Goal: Task Accomplishment & Management: Complete application form

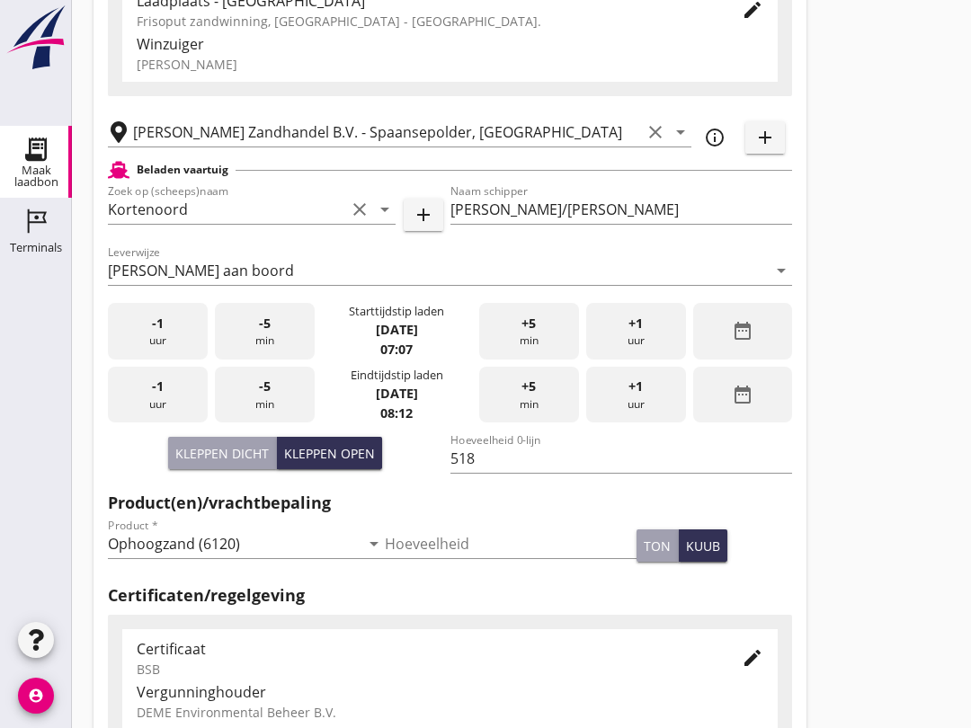
scroll to position [431, 0]
click at [533, 420] on div "+5 min" at bounding box center [529, 395] width 100 height 57
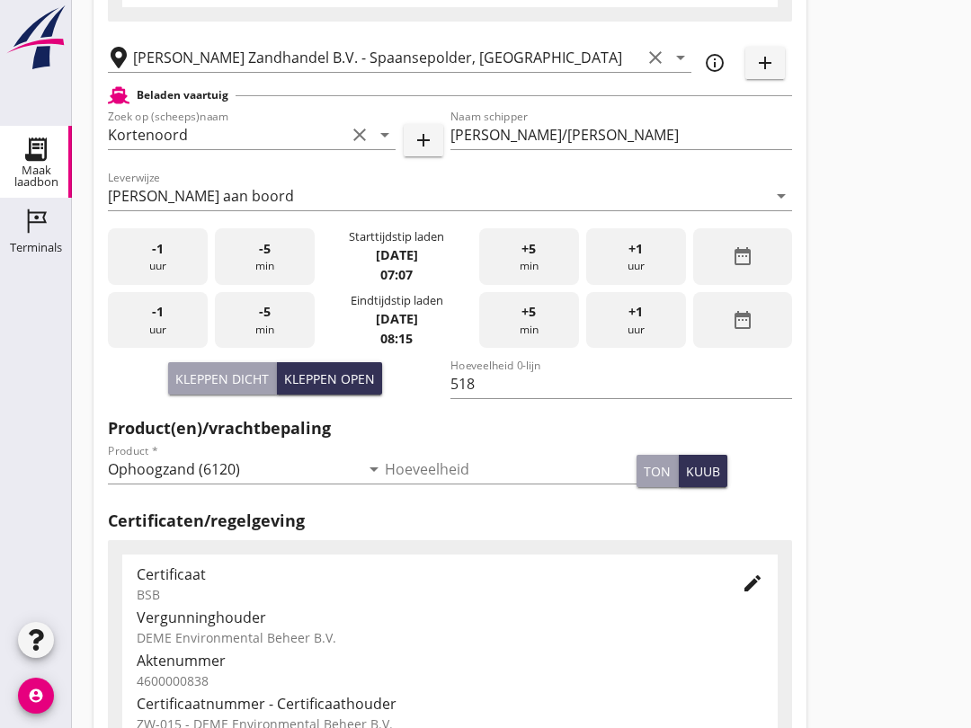
scroll to position [572, 0]
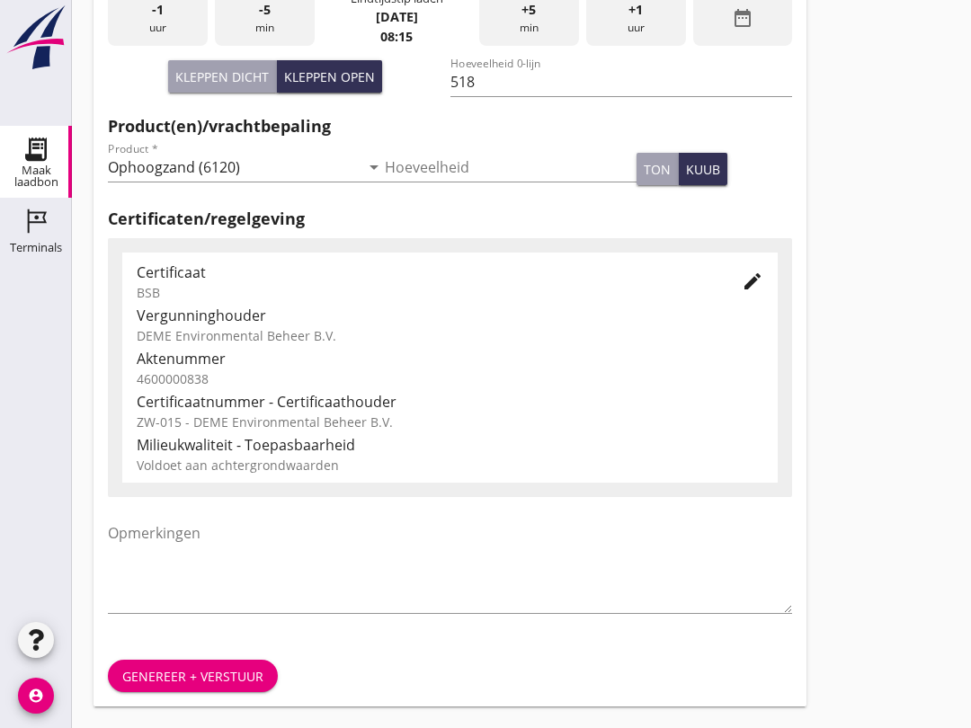
click at [239, 668] on div "Genereer + verstuur" at bounding box center [192, 676] width 141 height 19
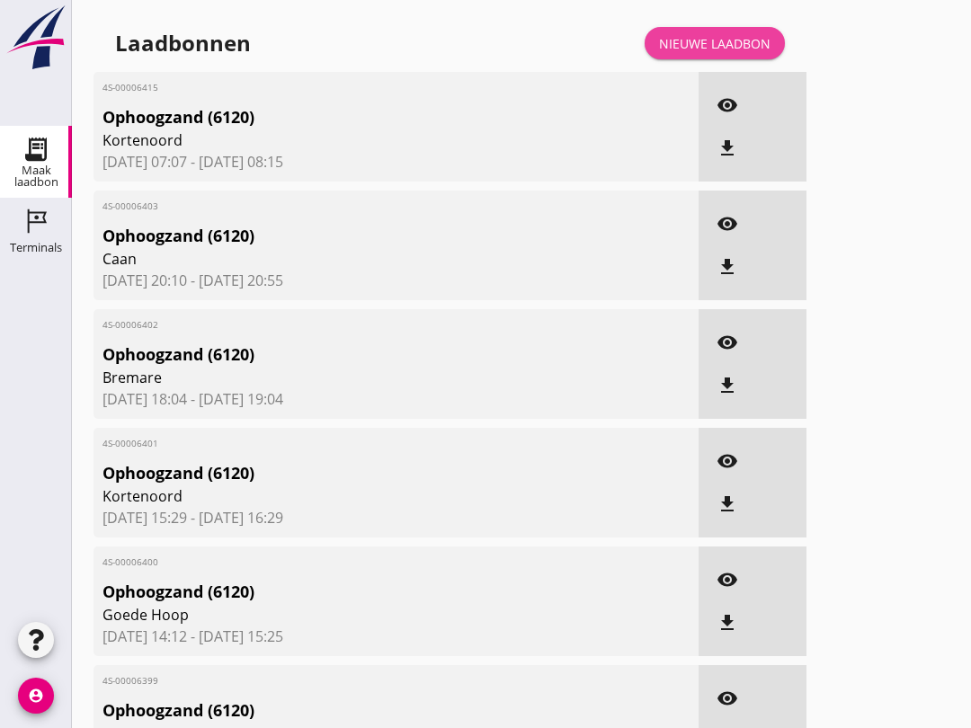
click at [717, 48] on link "Nieuwe laadbon" at bounding box center [714, 43] width 140 height 32
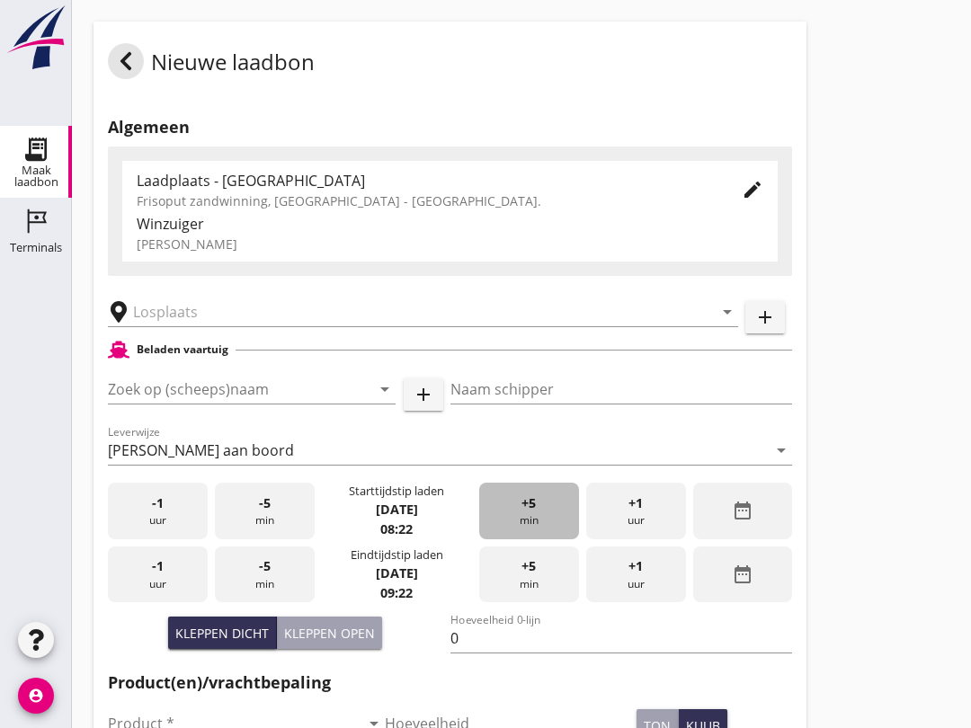
click at [537, 531] on div "+5 min" at bounding box center [529, 511] width 100 height 57
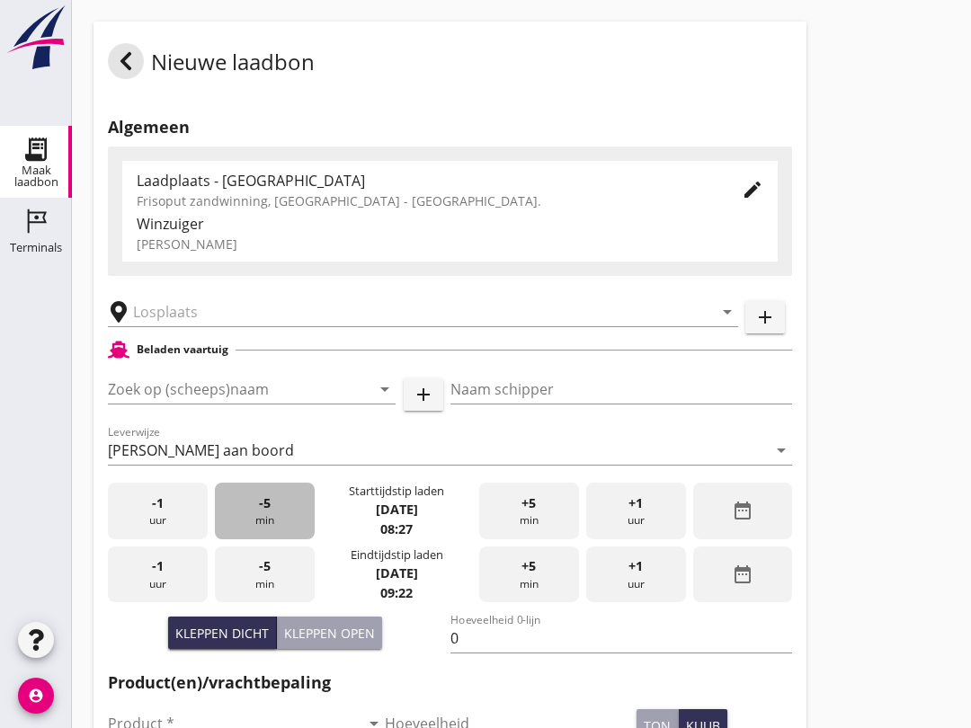
click at [262, 513] on span "-5" at bounding box center [265, 503] width 12 height 20
click at [185, 404] on input "Zoek op (scheeps)naam" at bounding box center [226, 389] width 237 height 29
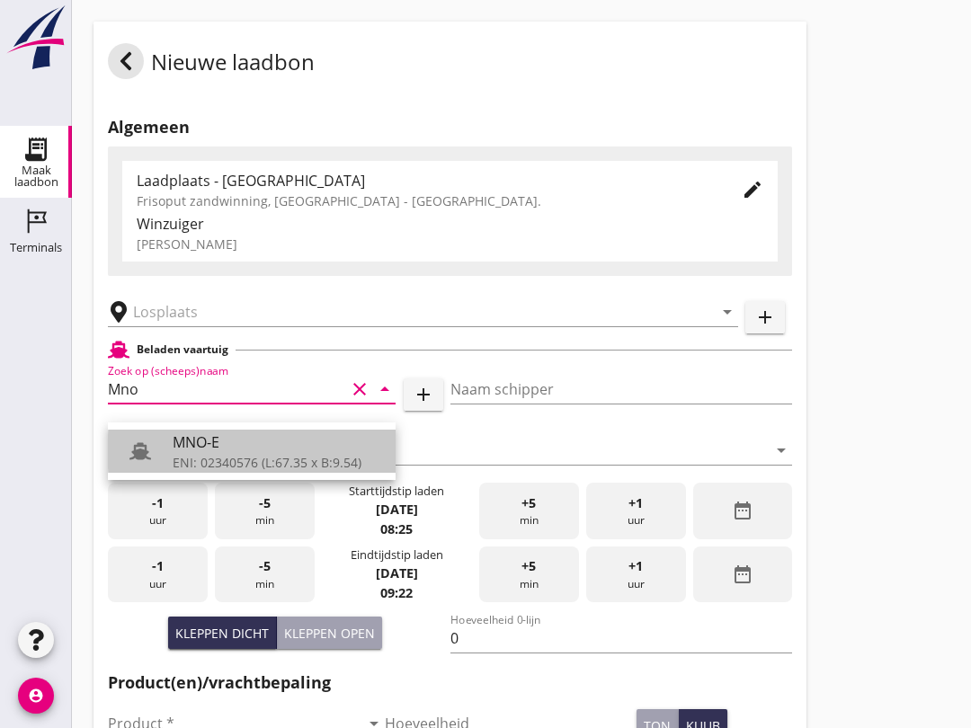
click at [275, 448] on div "MNO-E" at bounding box center [277, 442] width 209 height 22
type input "MNO-E"
type input "[PERSON_NAME]"
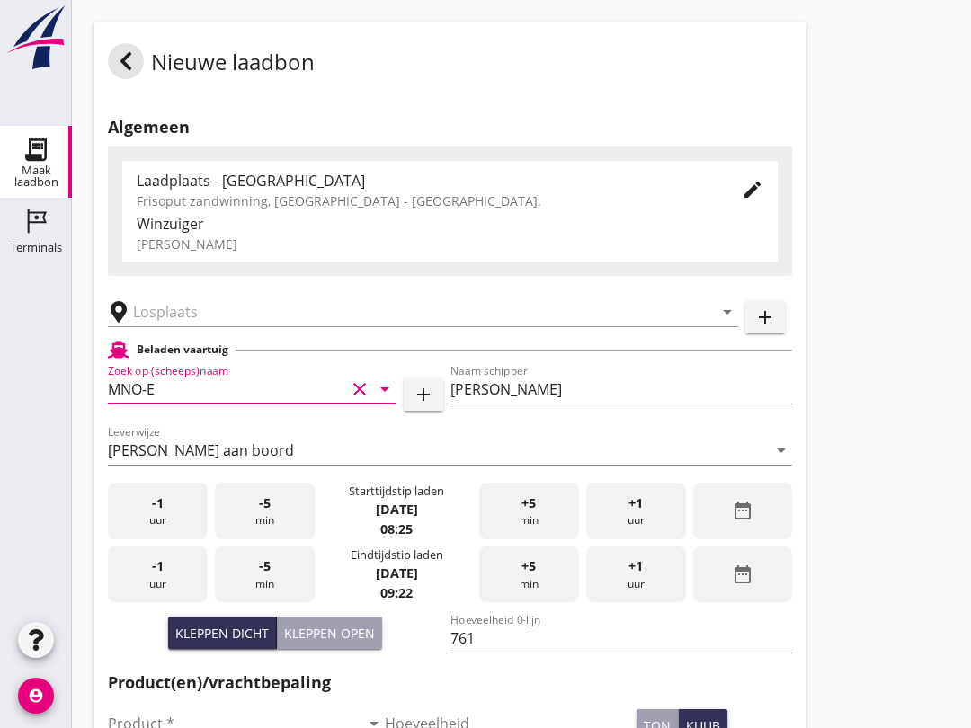
click at [211, 323] on input "text" at bounding box center [410, 311] width 555 height 29
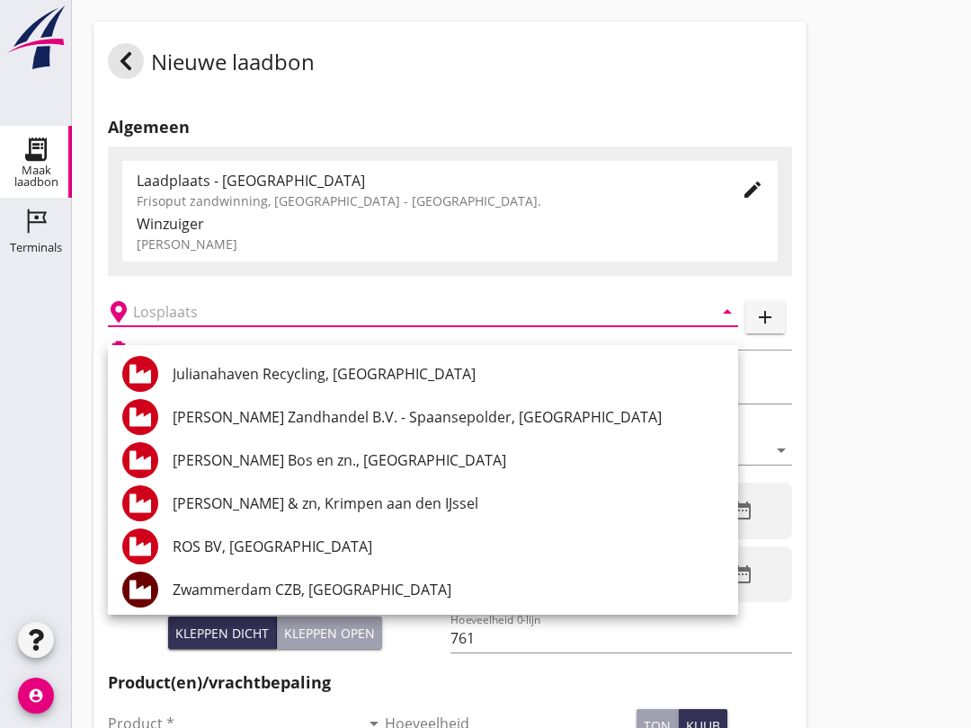
click at [918, 405] on div "Nieuwe laadbon Algemeen Laadplaats - Wingebied Frisoput zandwinning, [GEOGRAPHI…" at bounding box center [521, 642] width 899 height 1284
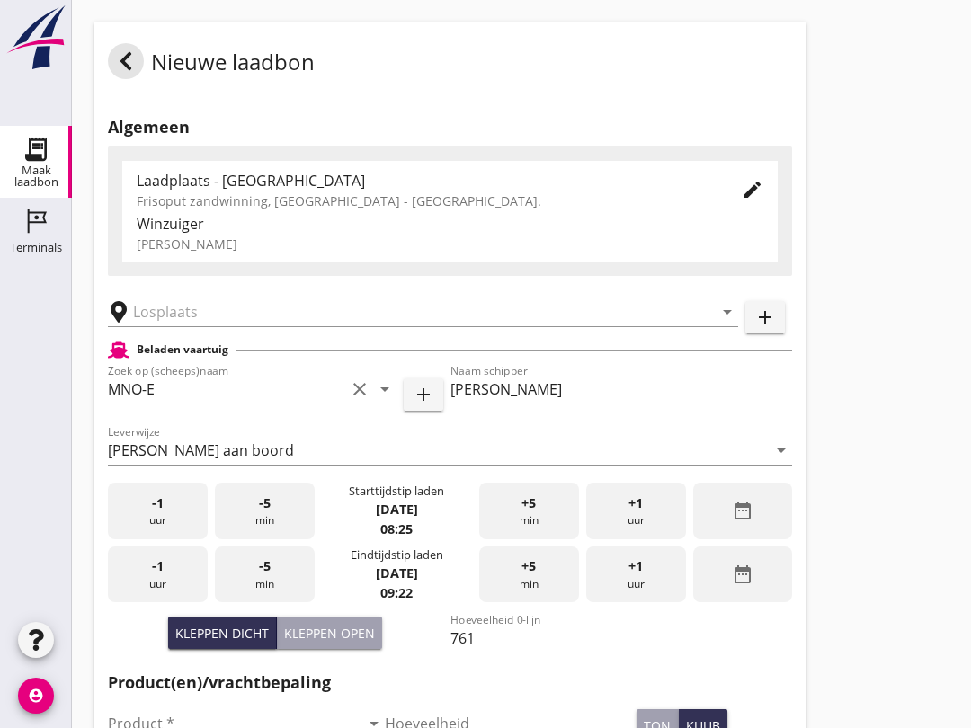
click at [505, 643] on input "761" at bounding box center [621, 638] width 342 height 29
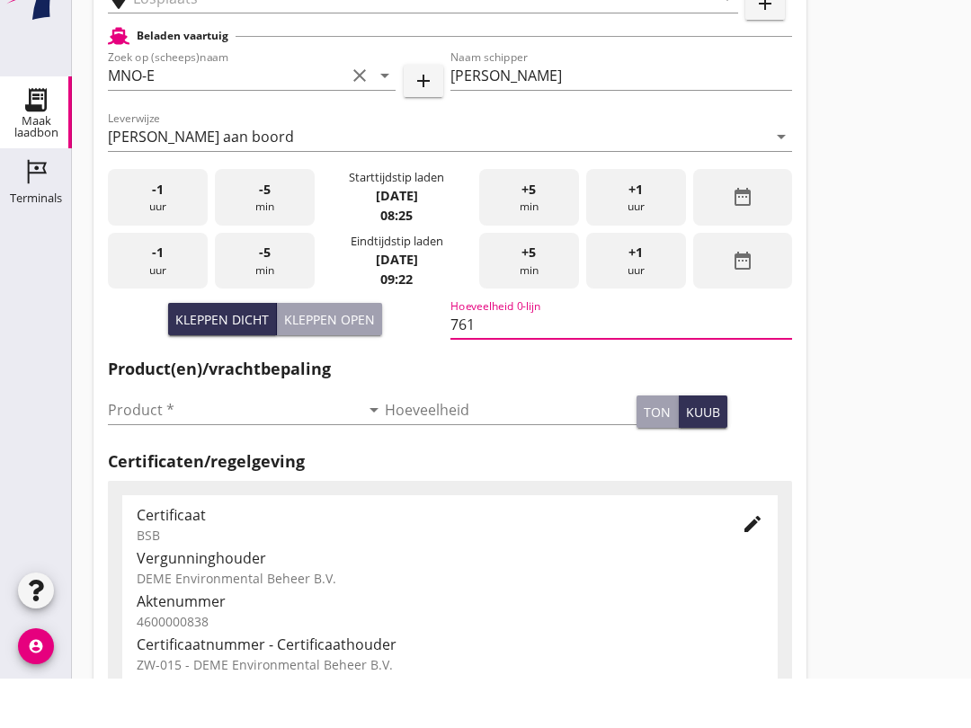
click at [510, 359] on input "761" at bounding box center [621, 373] width 342 height 29
type input "7"
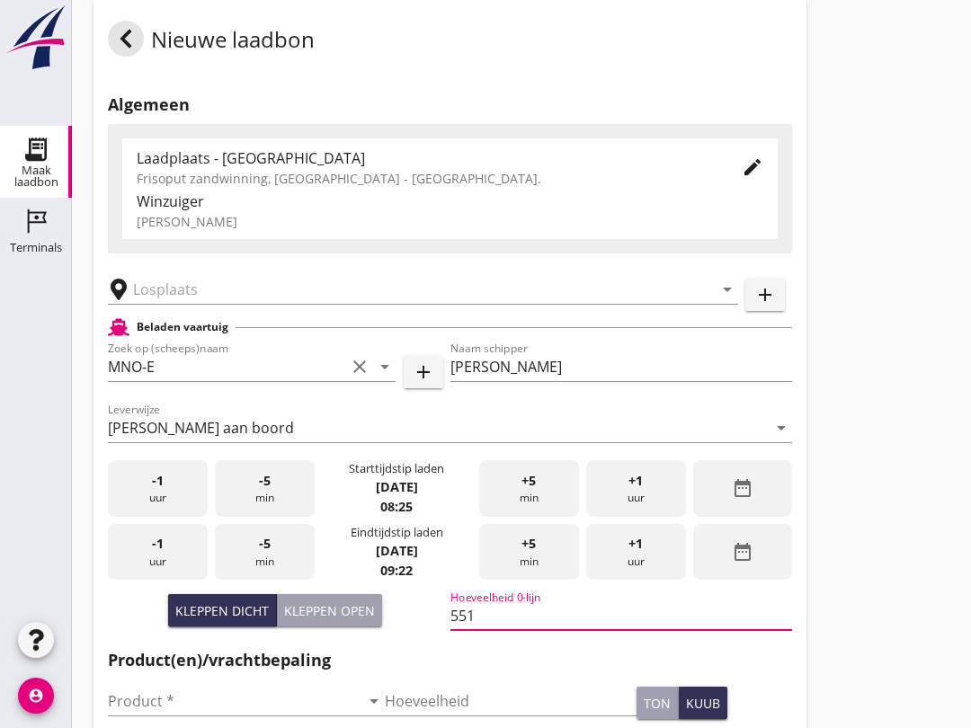
scroll to position [0, 0]
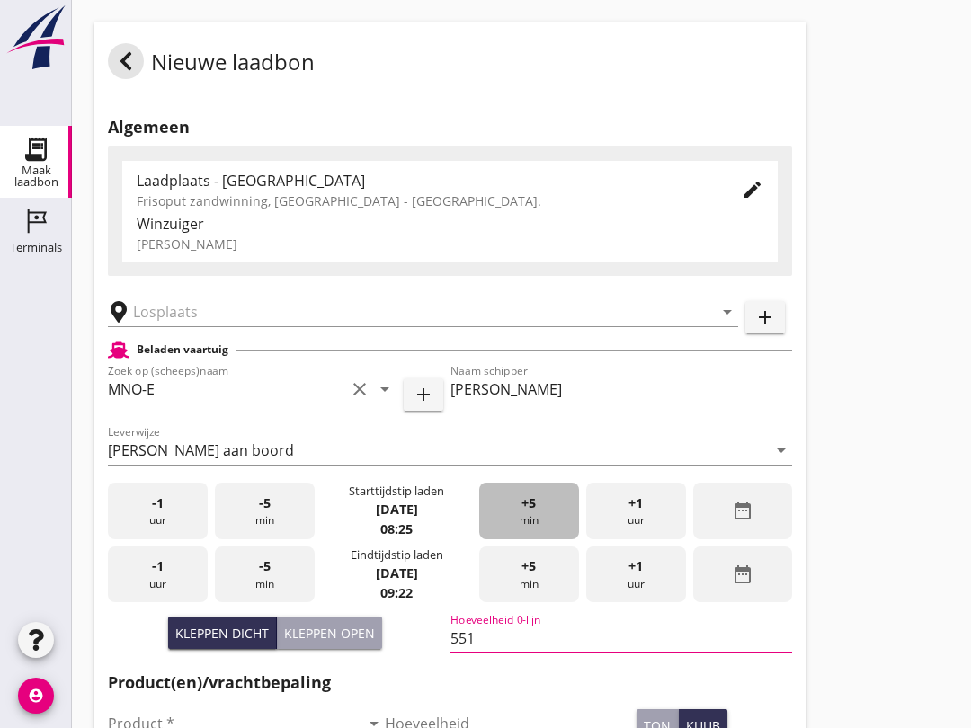
type input "551"
click at [524, 513] on span "+5" at bounding box center [528, 503] width 14 height 20
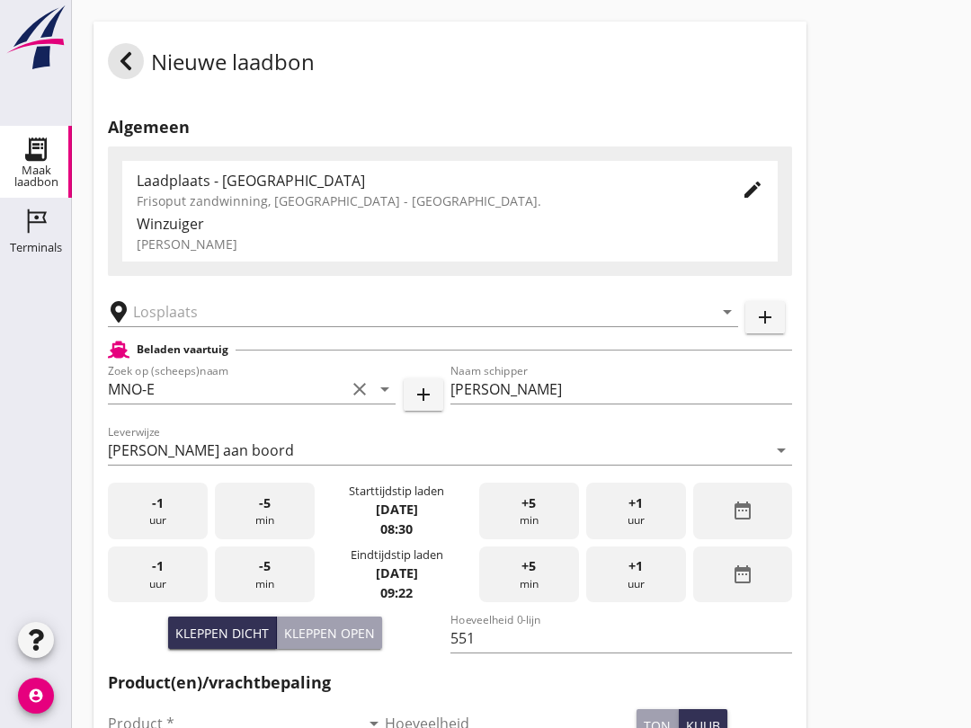
click at [138, 326] on input "text" at bounding box center [410, 311] width 555 height 29
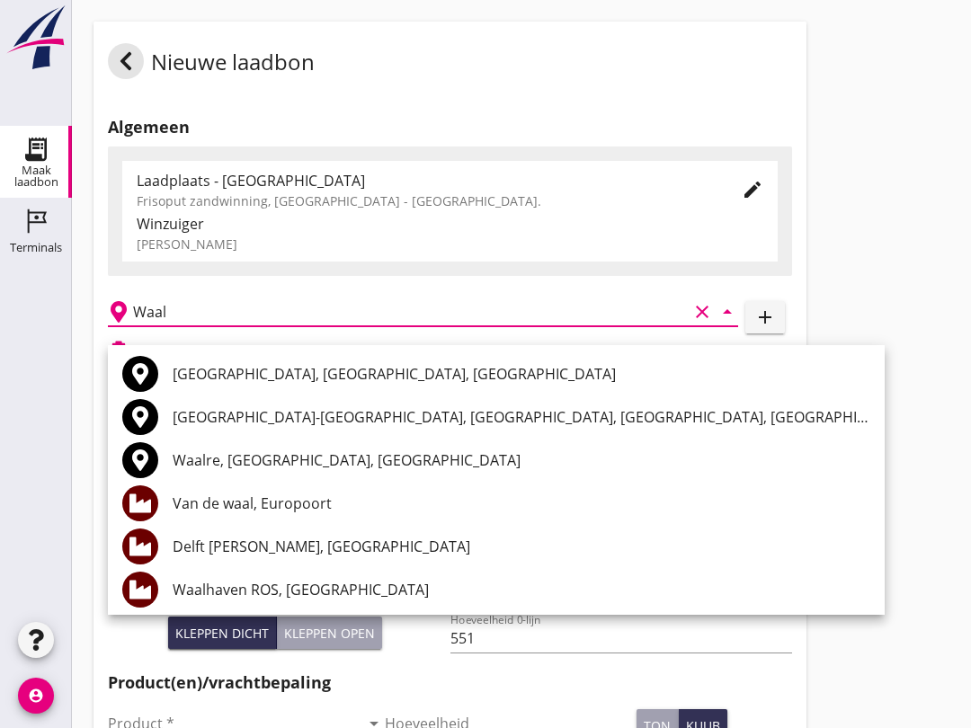
click at [200, 583] on div "Waalhaven ROS, [GEOGRAPHIC_DATA]" at bounding box center [521, 590] width 697 height 22
type input "Waalhaven ROS, [GEOGRAPHIC_DATA]"
